Goal: Information Seeking & Learning: Learn about a topic

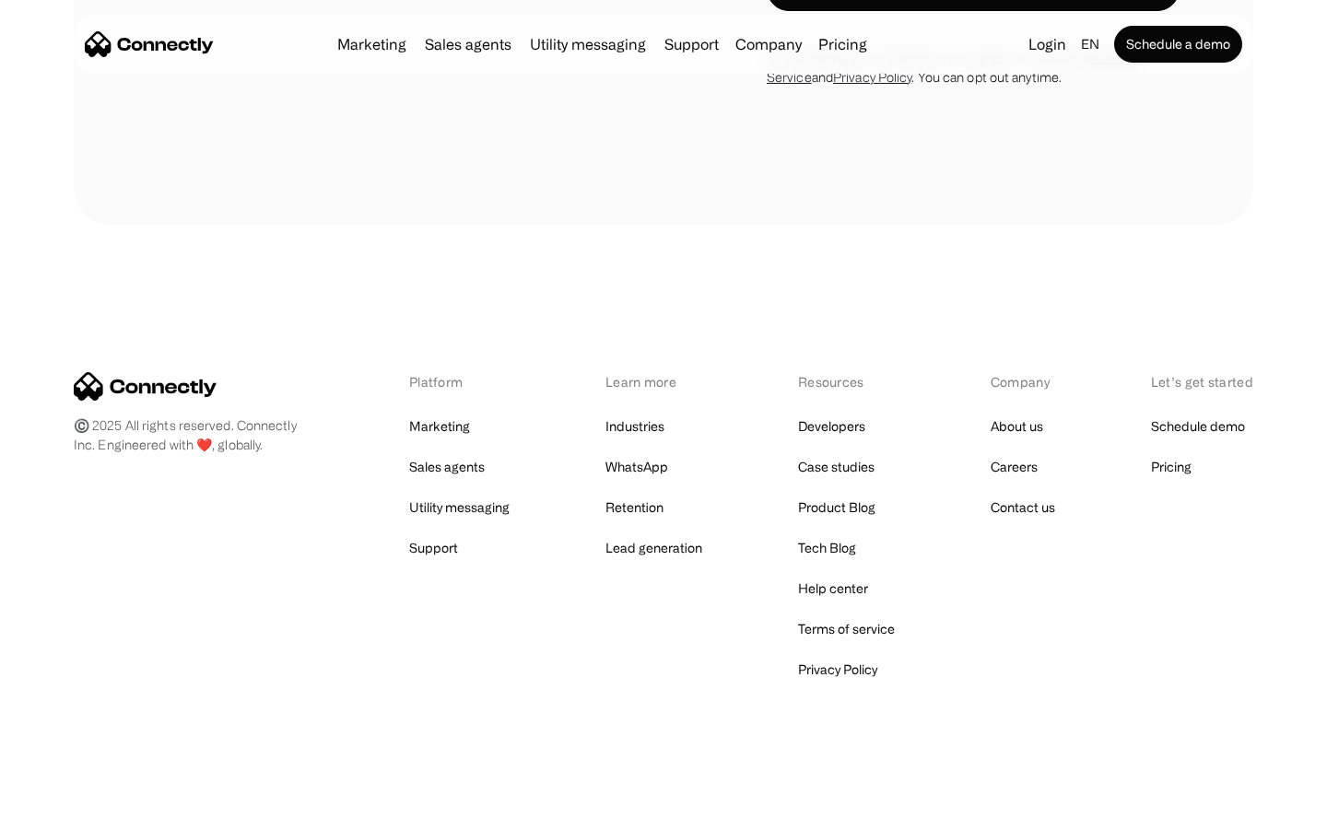
scroll to position [4856, 0]
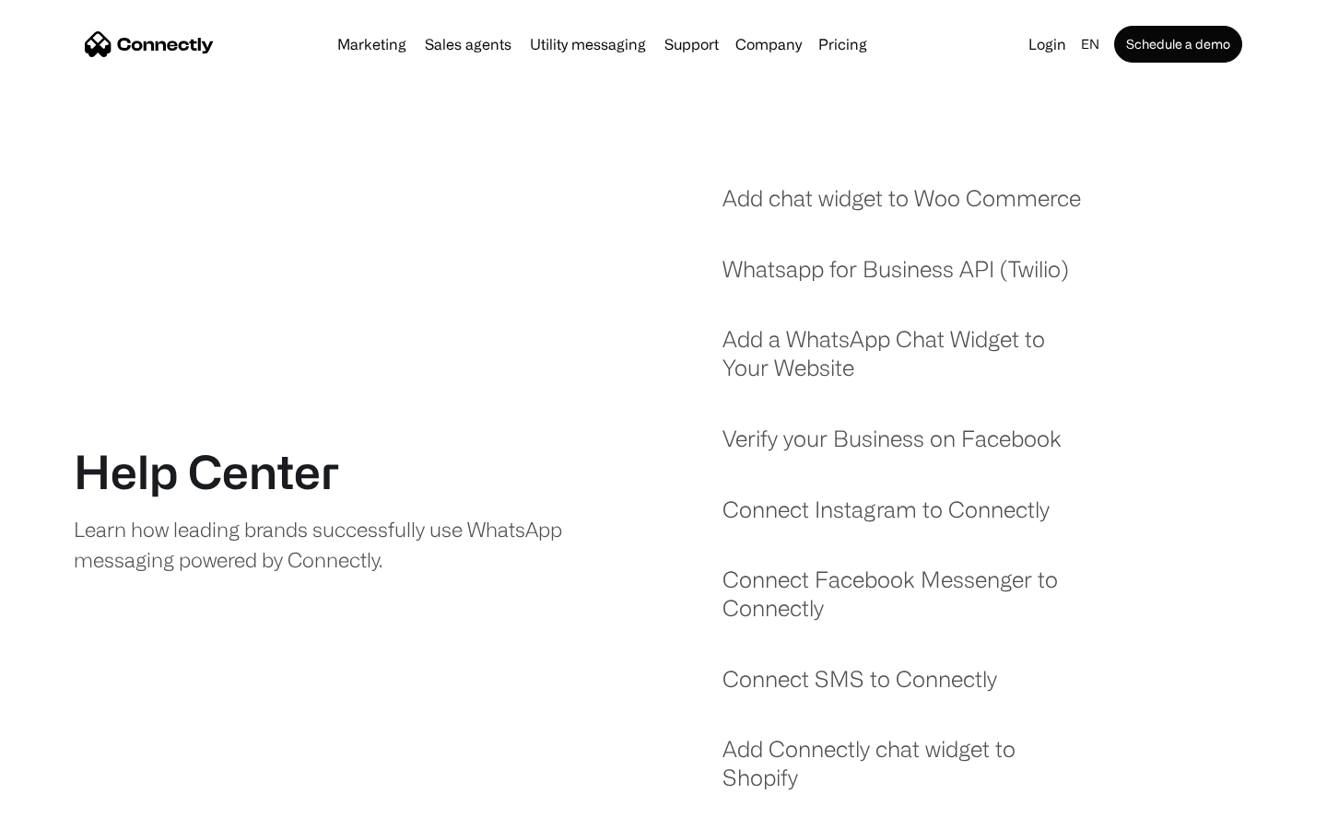
scroll to position [1578, 0]
